Goal: Transaction & Acquisition: Subscribe to service/newsletter

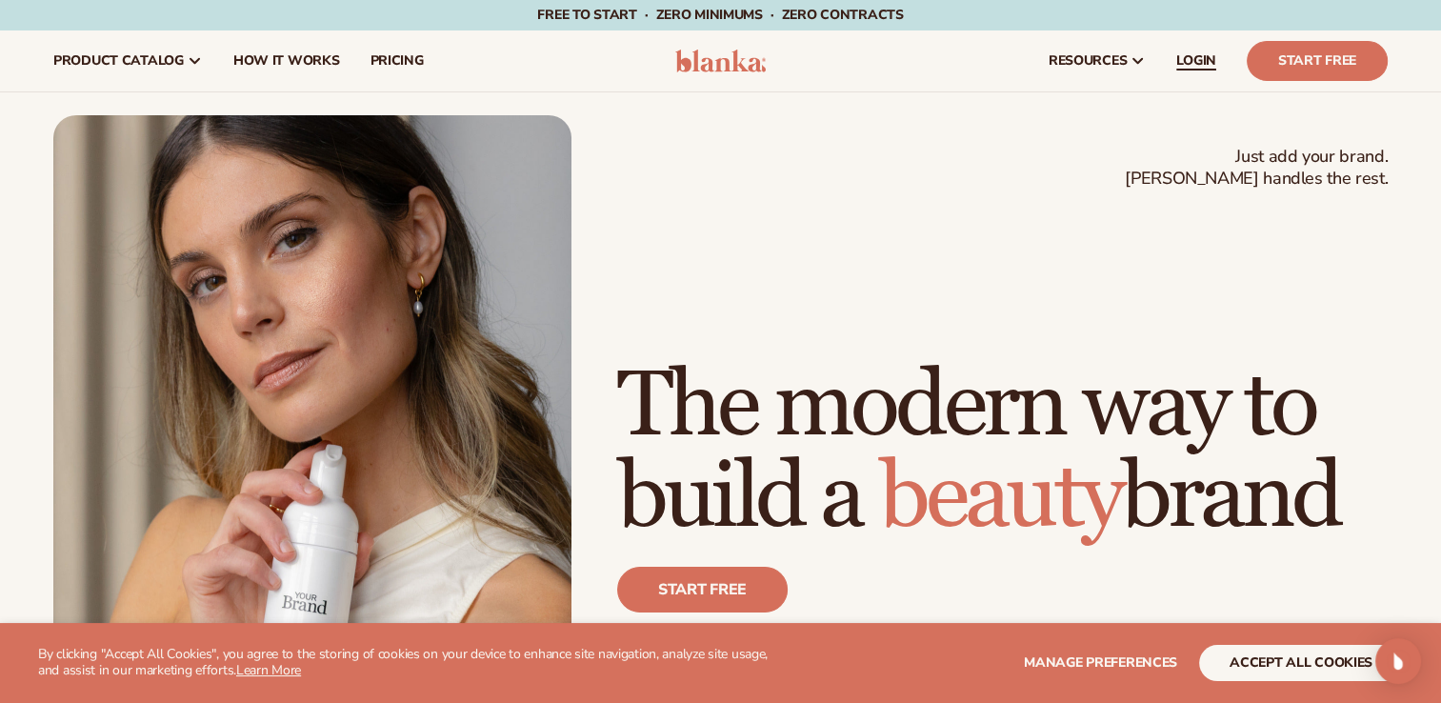
click at [1204, 64] on span "LOGIN" at bounding box center [1196, 60] width 40 height 15
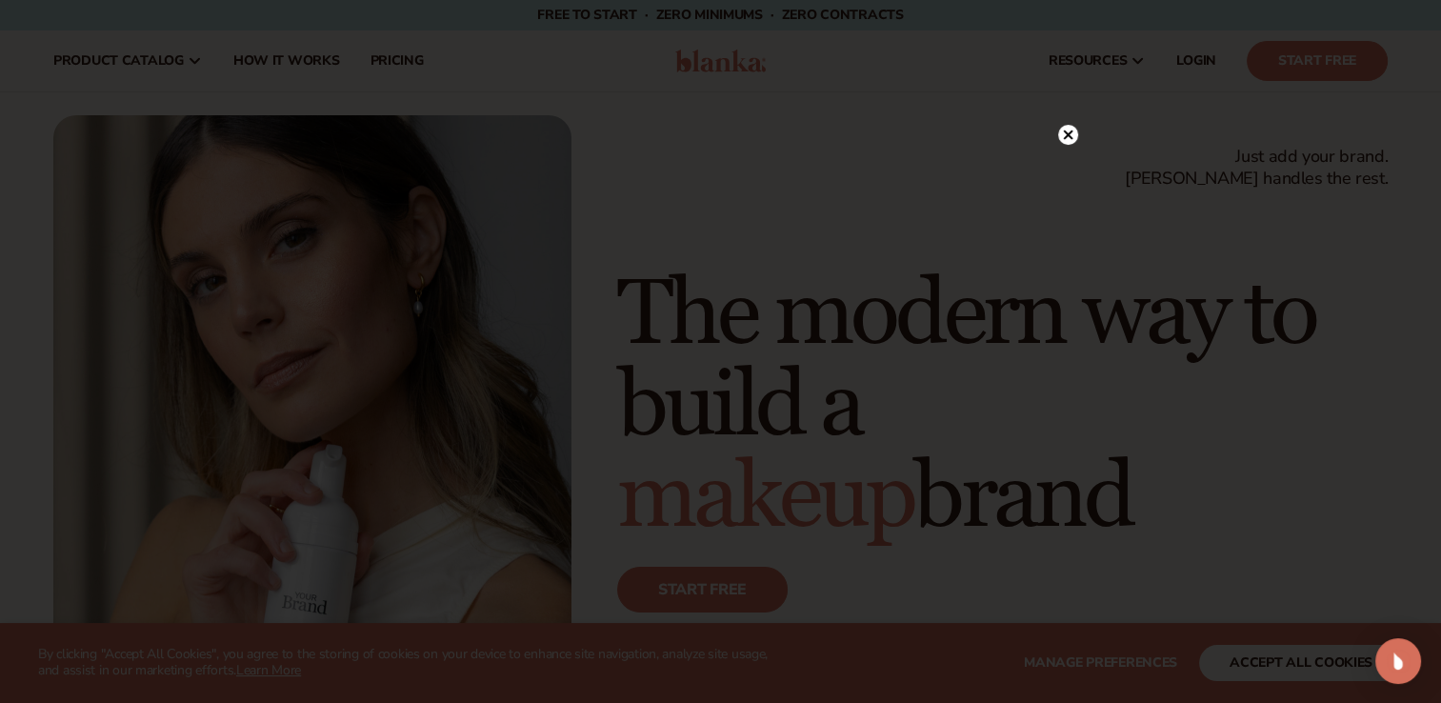
click at [1071, 130] on circle at bounding box center [1068, 135] width 20 height 20
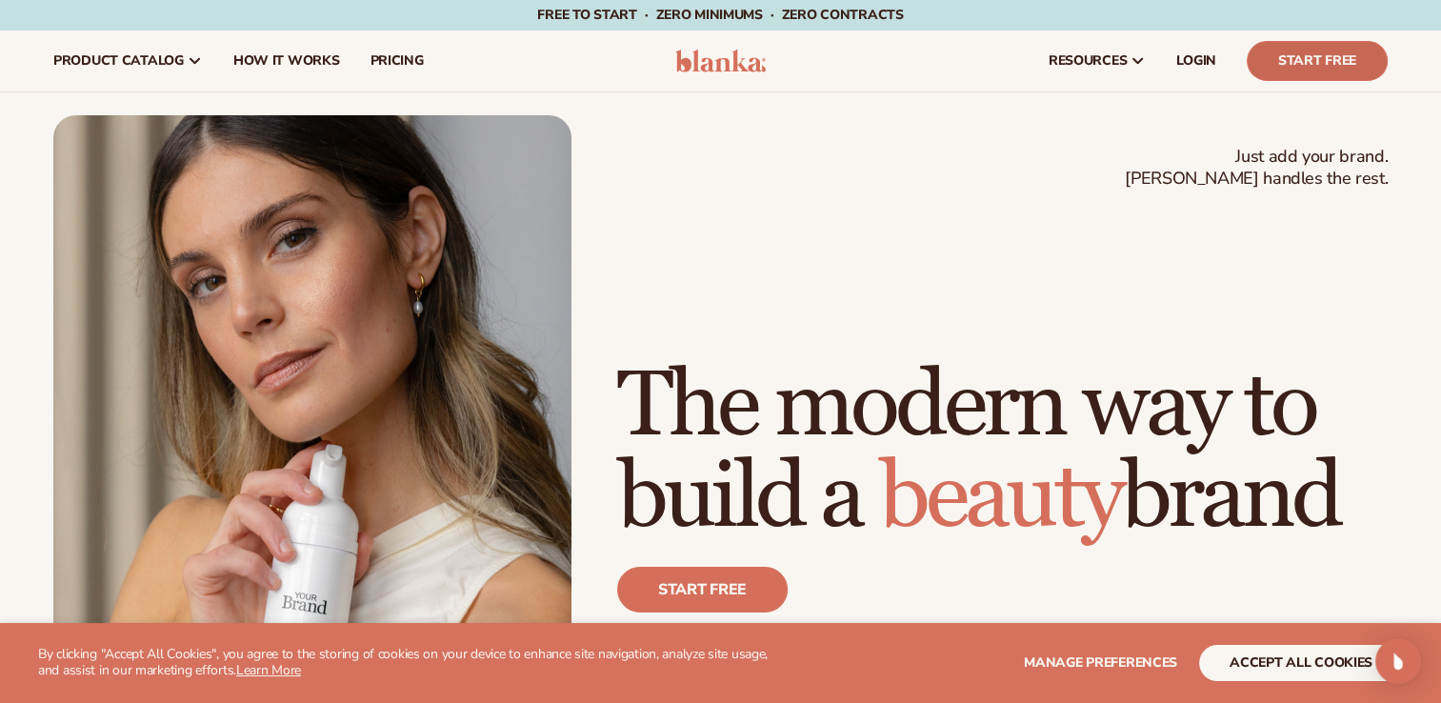
click at [1342, 45] on link "Start Free" at bounding box center [1317, 61] width 141 height 40
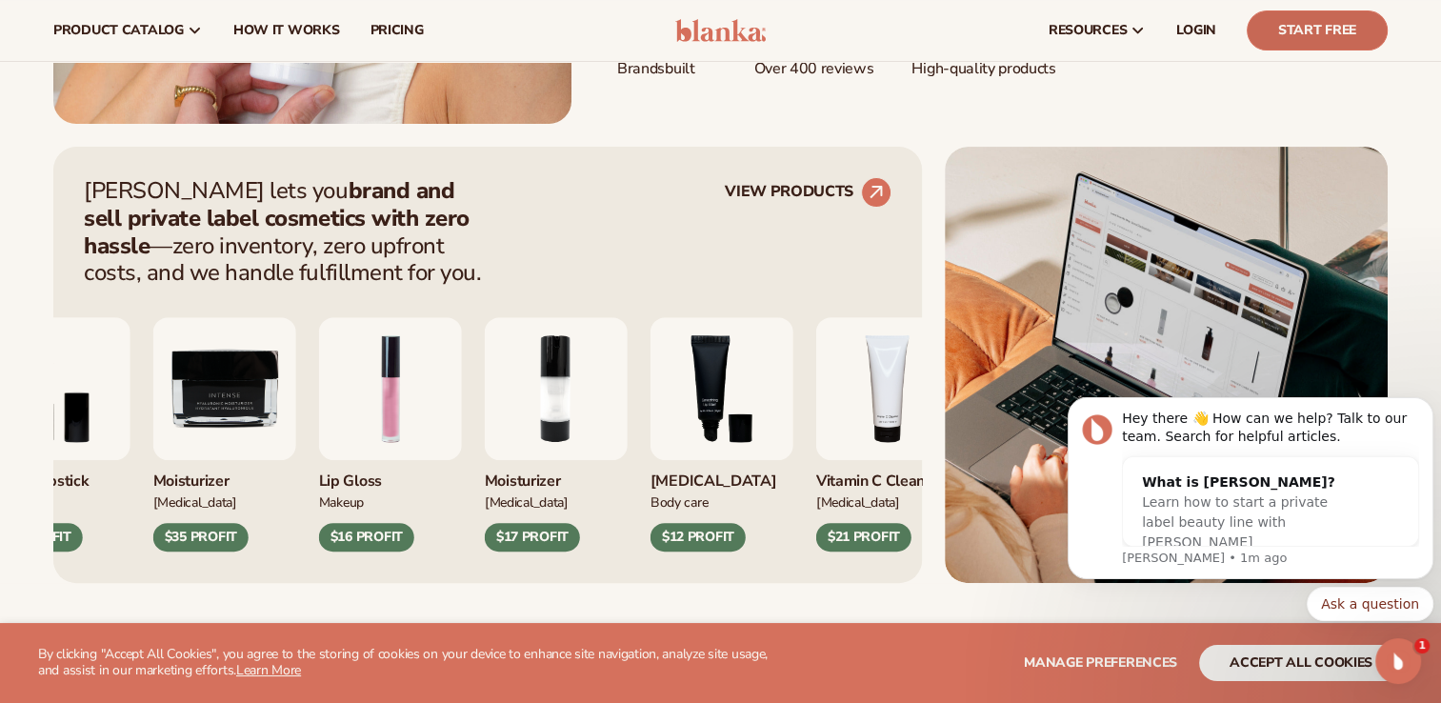
scroll to position [644, 0]
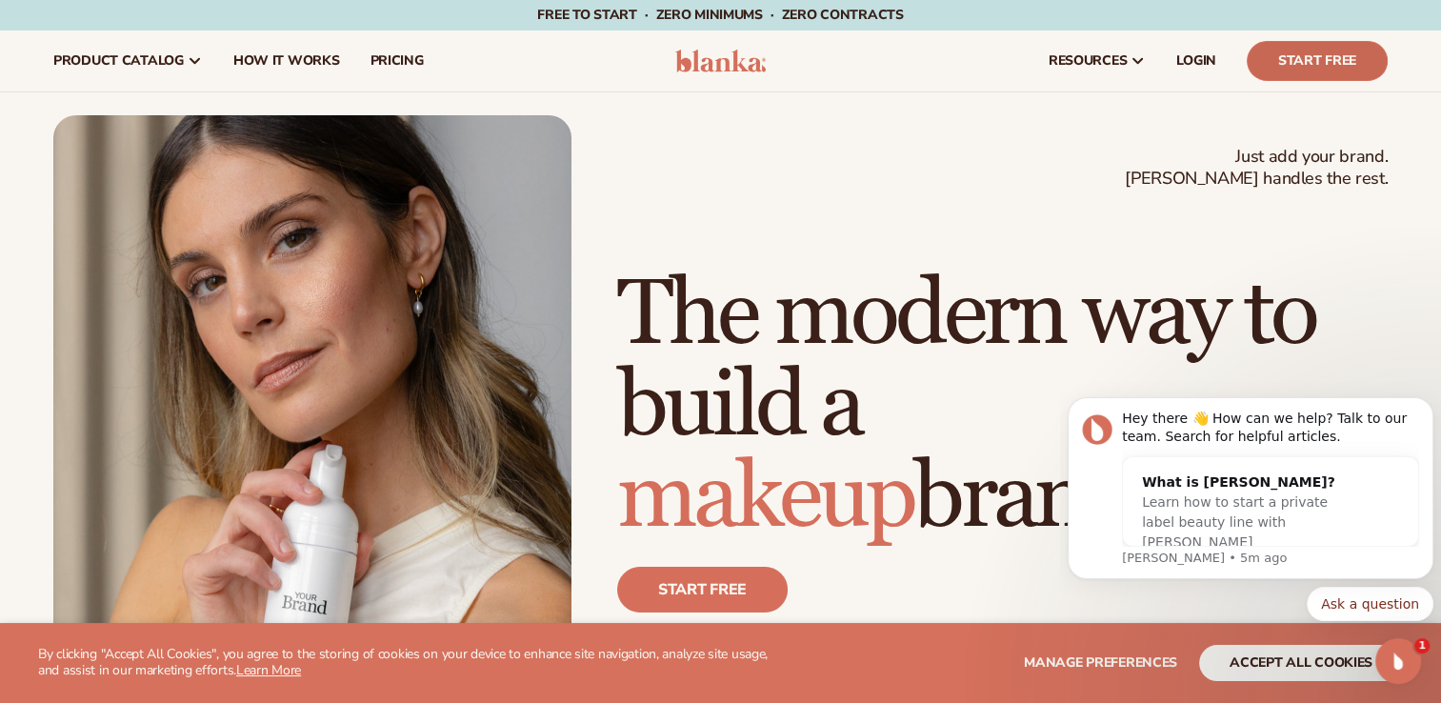
click at [1298, 69] on link "Start Free" at bounding box center [1317, 61] width 141 height 40
